Goal: Check status: Check status

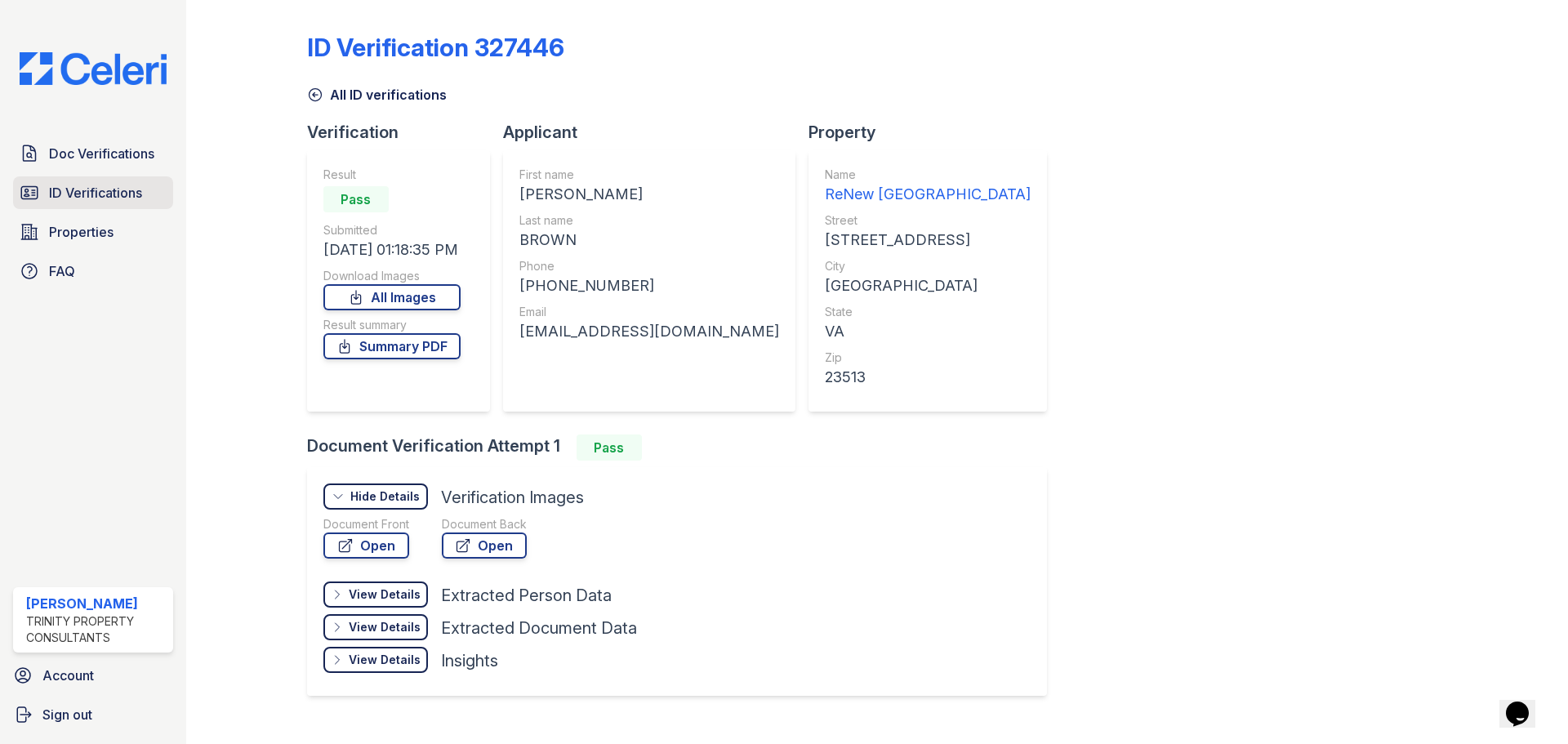
click at [81, 186] on span "ID Verifications" at bounding box center [95, 193] width 93 height 20
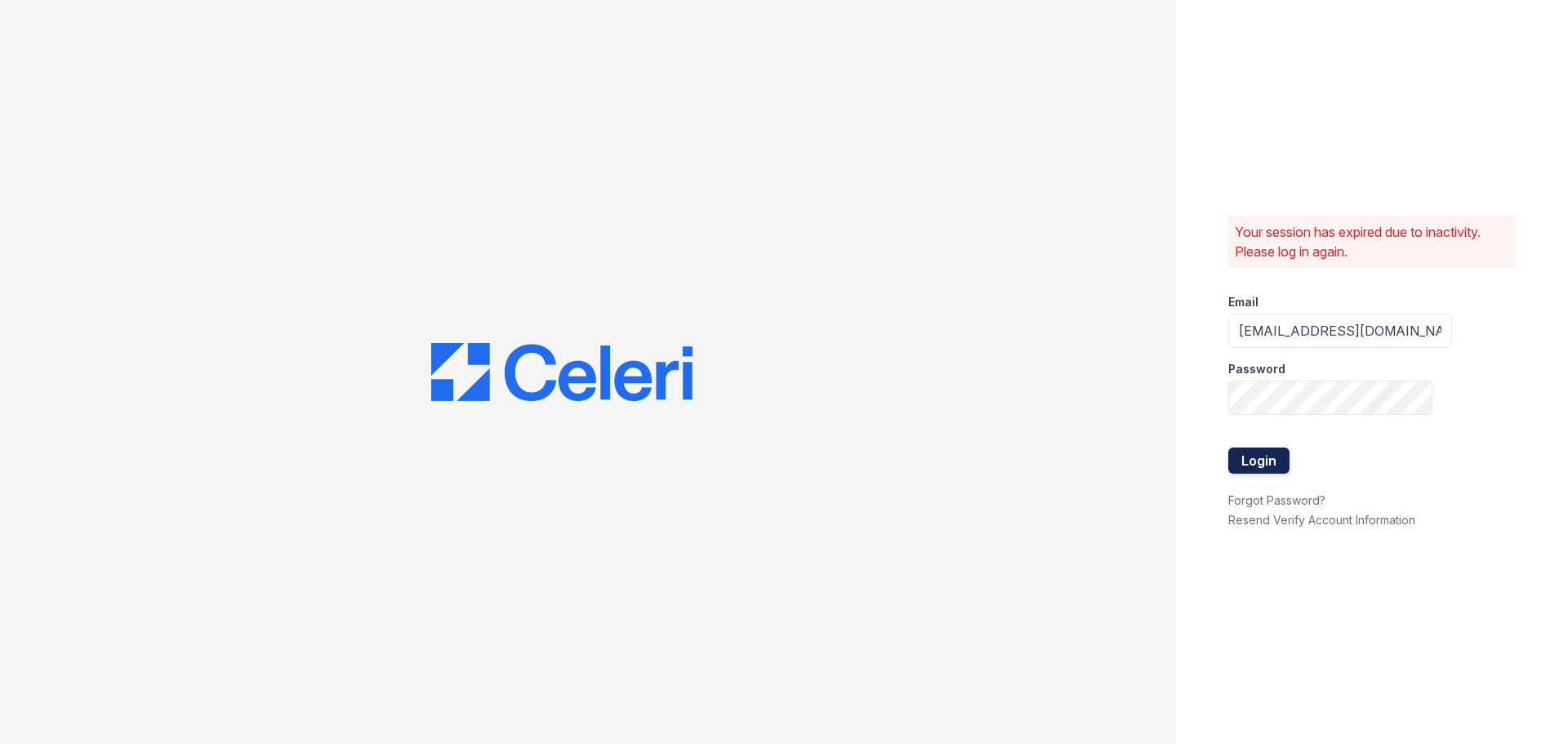
click at [1247, 457] on button "Login" at bounding box center [1259, 461] width 61 height 26
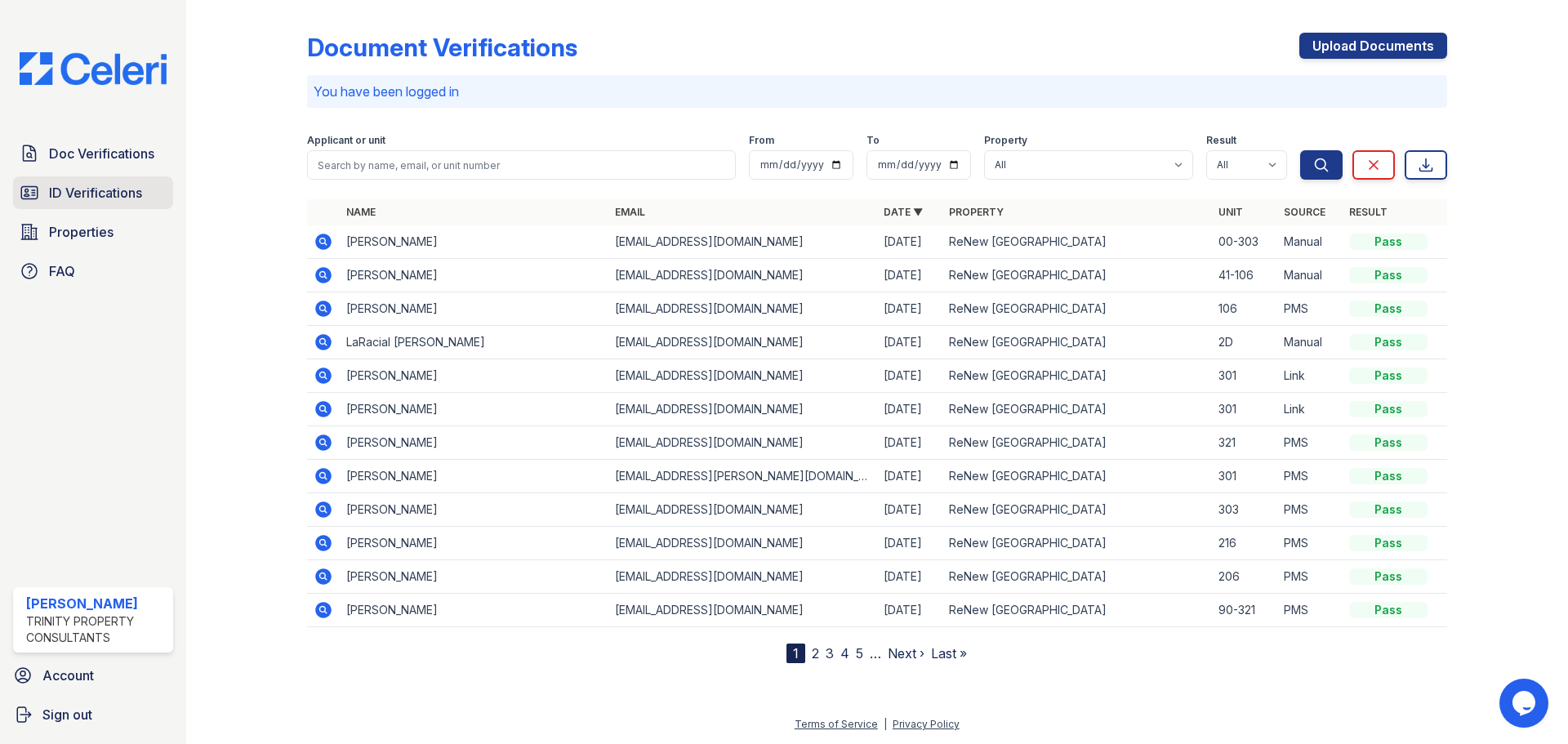
click at [104, 190] on span "ID Verifications" at bounding box center [95, 193] width 93 height 20
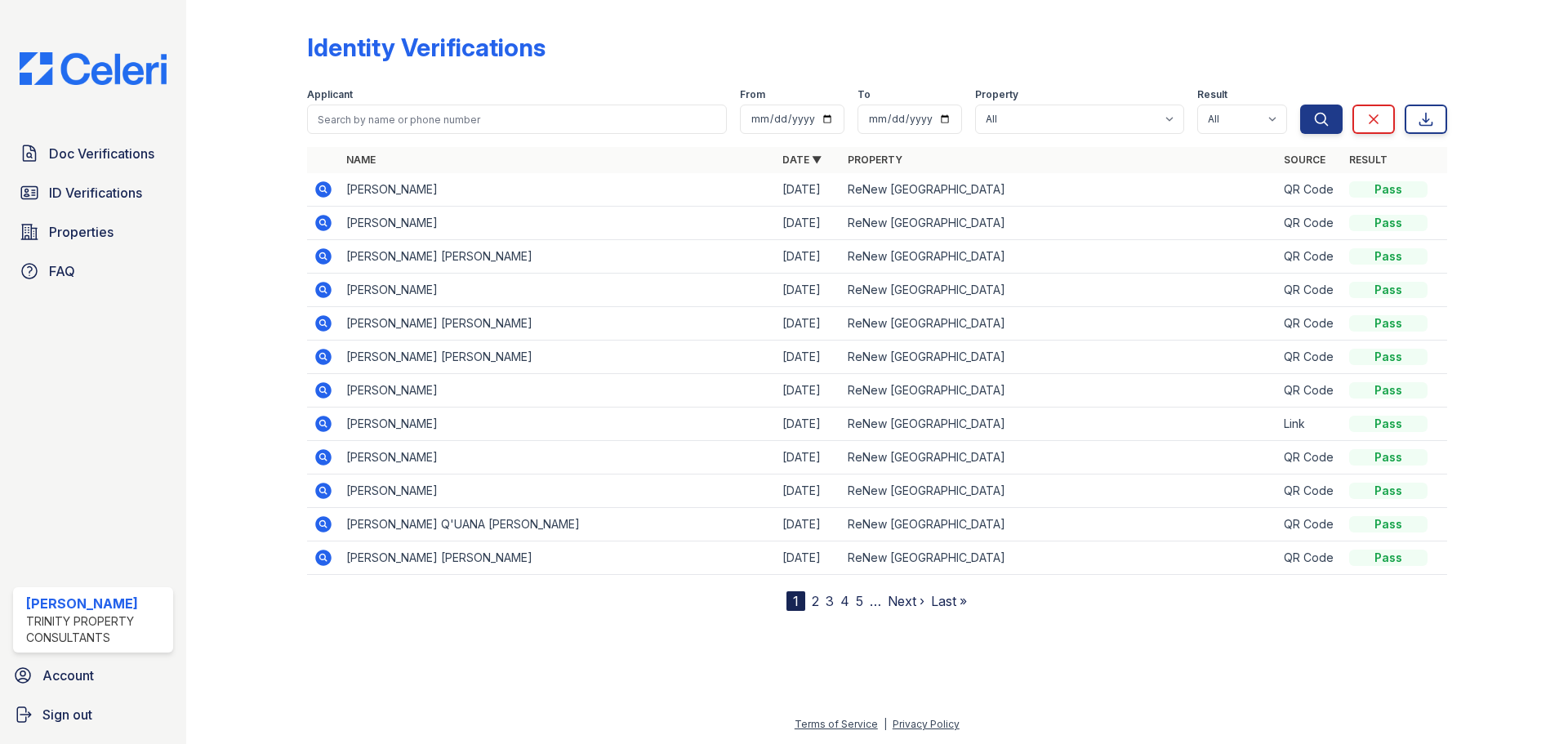
click at [812, 602] on link "2" at bounding box center [815, 601] width 7 height 16
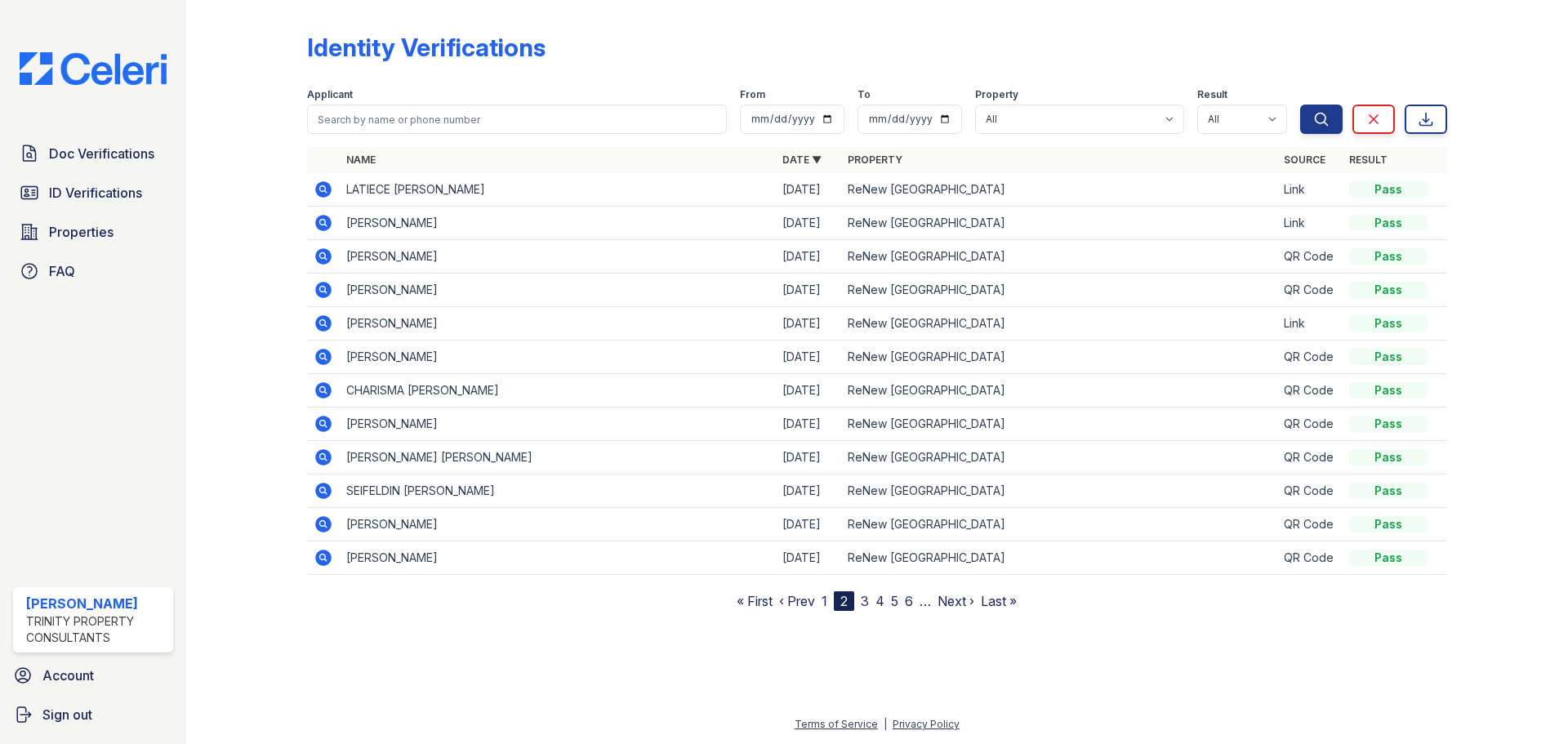
click at [322, 388] on icon at bounding box center [322, 388] width 4 height 4
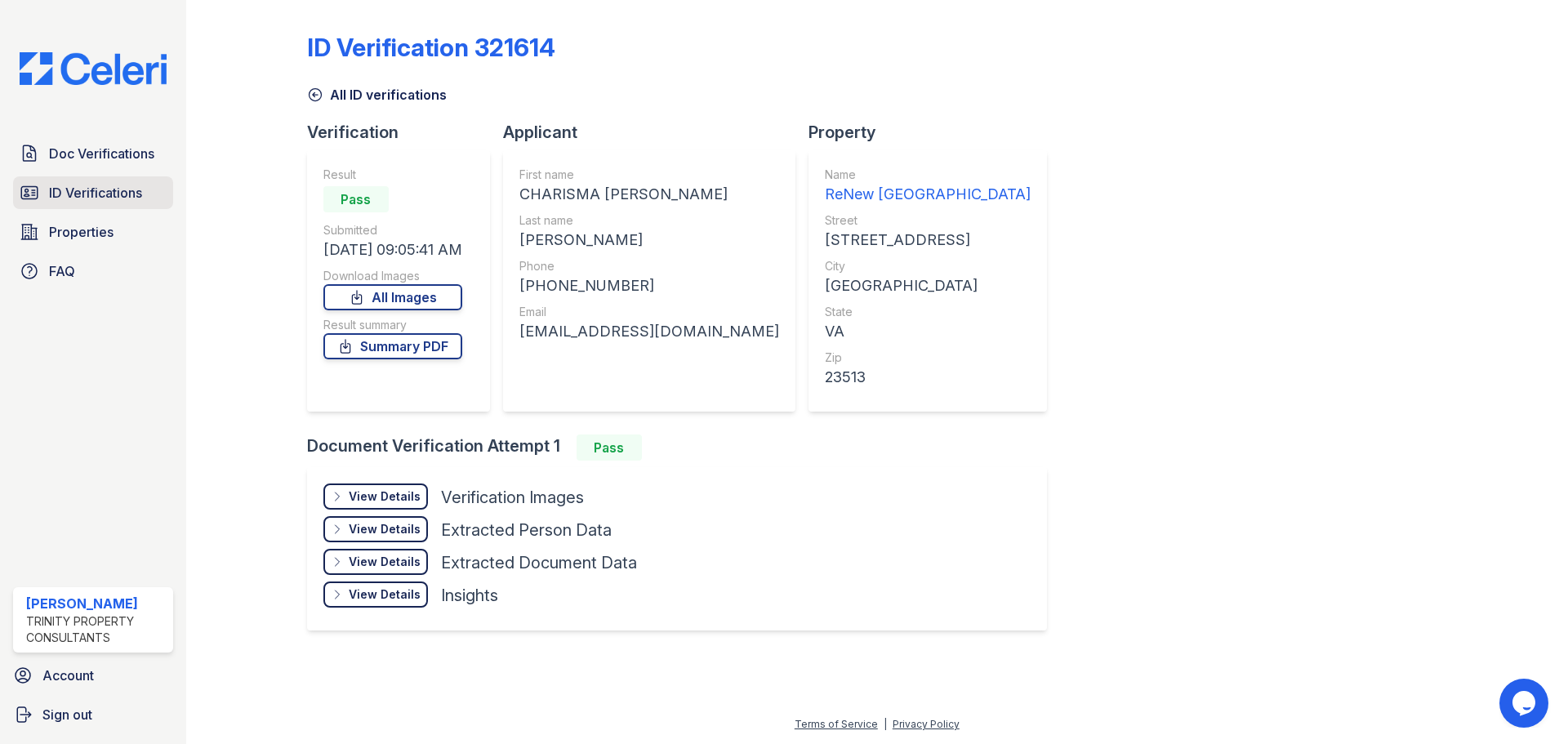
click at [76, 193] on span "ID Verifications" at bounding box center [95, 193] width 93 height 20
